Goal: Register for event/course

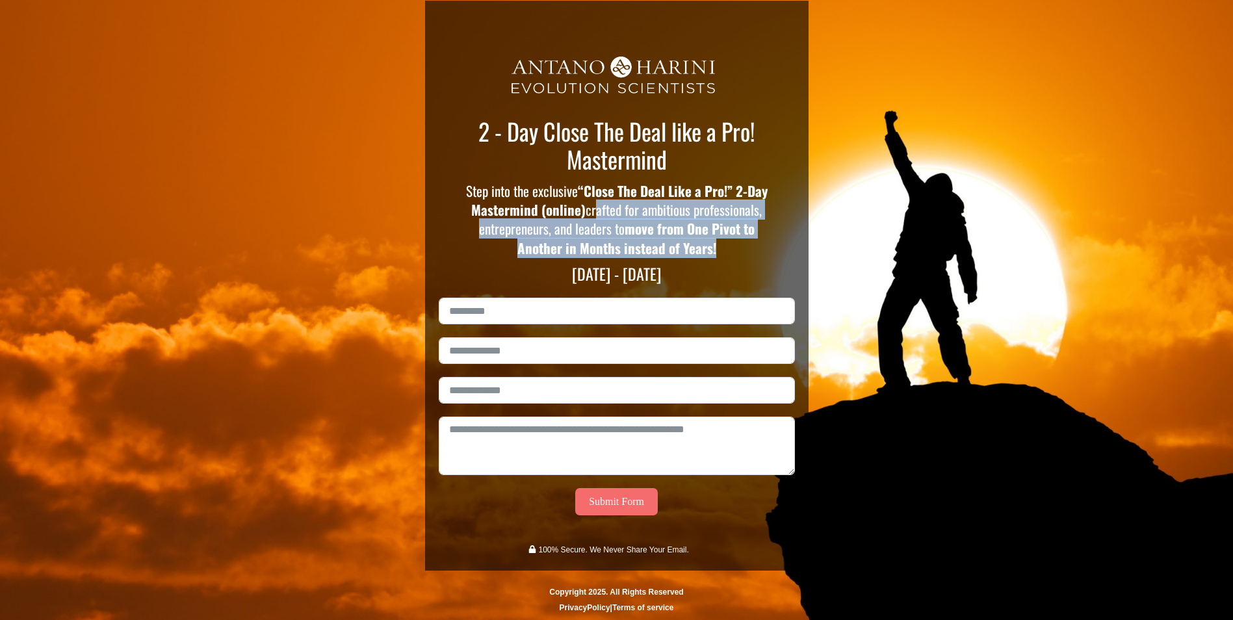
drag, startPoint x: 636, startPoint y: 212, endPoint x: 742, endPoint y: 252, distance: 113.1
click at [742, 252] on p "Step into the exclusive “Close The Deal Like a Pro!” 2-Day Mastermind (online) …" at bounding box center [617, 219] width 304 height 77
copy p "crafted for ambitious professionals, entrepreneurs, and leaders to move from On…"
click at [617, 250] on strong "move from One Pivot to Another in Months instead of Years!" at bounding box center [636, 237] width 237 height 39
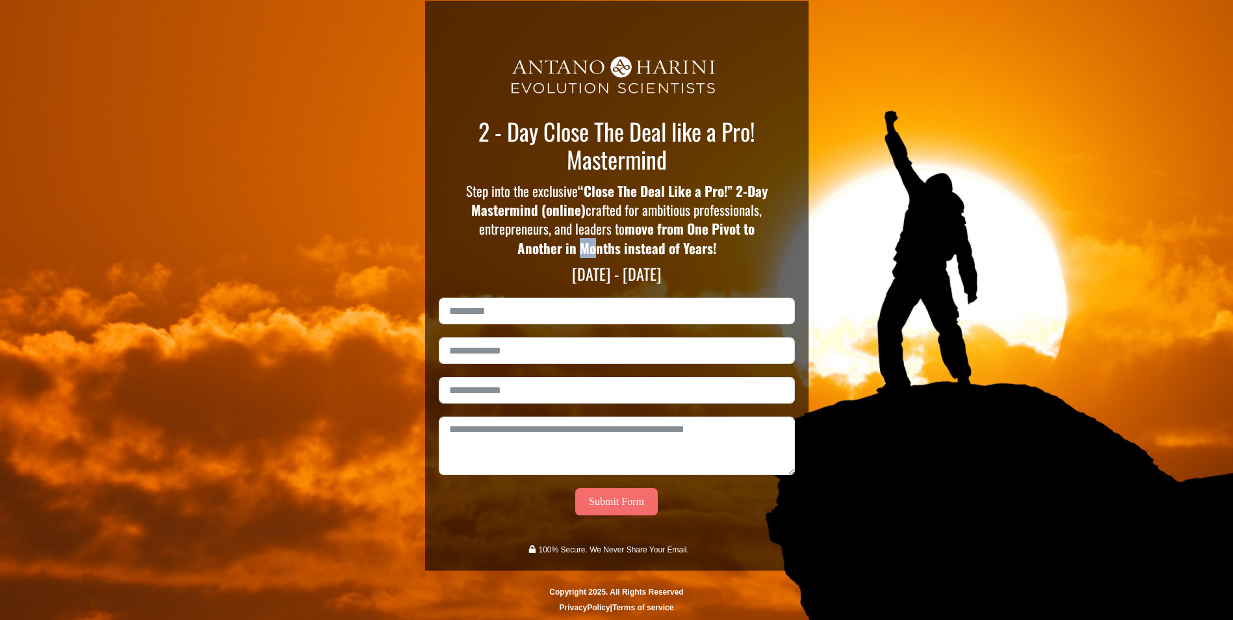
drag, startPoint x: 605, startPoint y: 249, endPoint x: 622, endPoint y: 250, distance: 16.3
click at [622, 250] on strong "move from One Pivot to Another in Months instead of Years!" at bounding box center [636, 237] width 237 height 39
click at [612, 250] on strong "move from One Pivot to Another in Months instead of Years!" at bounding box center [636, 237] width 237 height 39
drag, startPoint x: 603, startPoint y: 250, endPoint x: 740, endPoint y: 252, distance: 136.5
click at [740, 252] on p "Step into the exclusive “Close The Deal Like a Pro!” 2-Day Mastermind (online) …" at bounding box center [617, 219] width 304 height 77
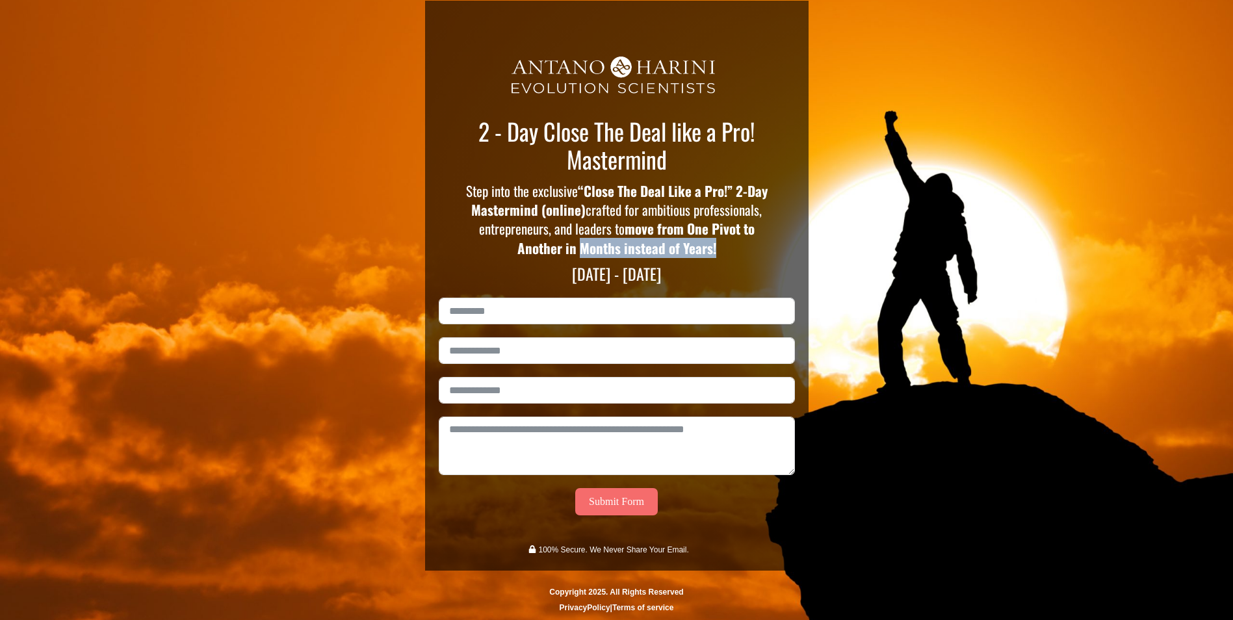
copy strong "Months instead of Years!"
click at [672, 187] on strong "“Close The Deal Like a Pro!” 2-Day Mastermind (online)" at bounding box center [619, 200] width 296 height 39
click at [685, 230] on strong "move from One Pivot to Another in Months instead of Years!" at bounding box center [636, 237] width 237 height 39
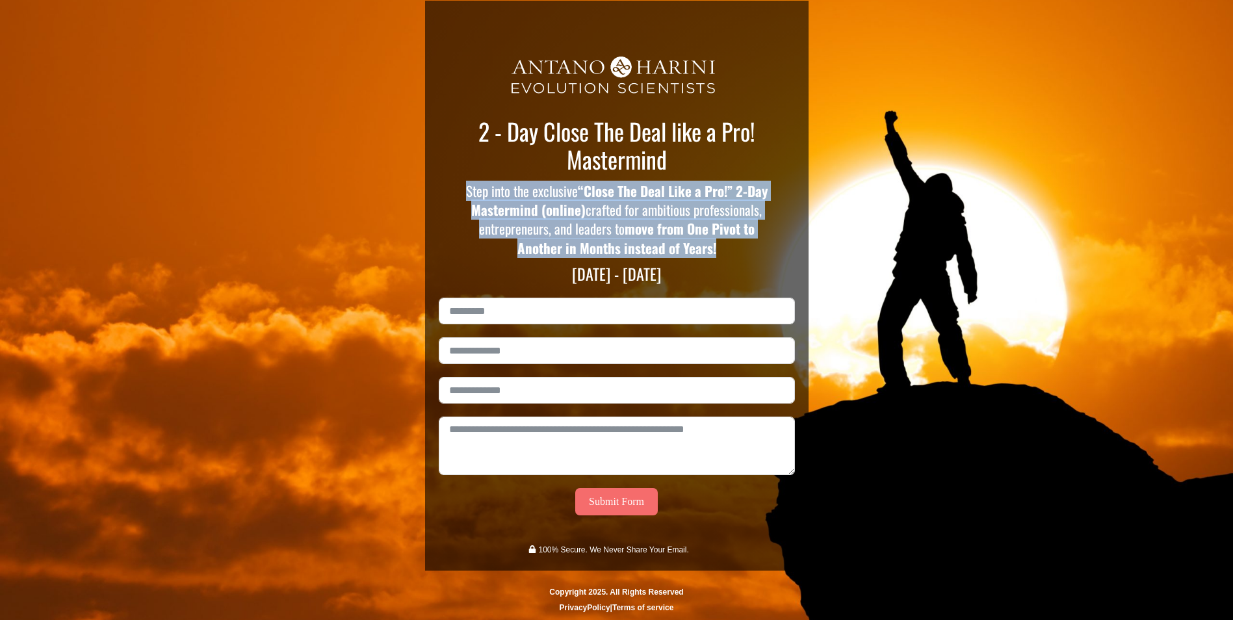
drag, startPoint x: 477, startPoint y: 192, endPoint x: 747, endPoint y: 248, distance: 276.0
click at [747, 248] on p "Step into the exclusive “Close The Deal Like a Pro!” 2-Day Mastermind (online) …" at bounding box center [617, 219] width 304 height 77
copy p "Step into the exclusive “Close The Deal Like a Pro!” 2-Day Mastermind (online) …"
